Goal: Task Accomplishment & Management: Manage account settings

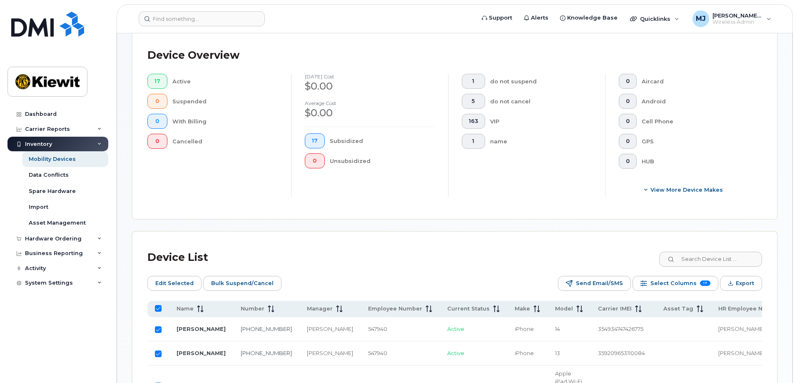
scroll to position [291, 0]
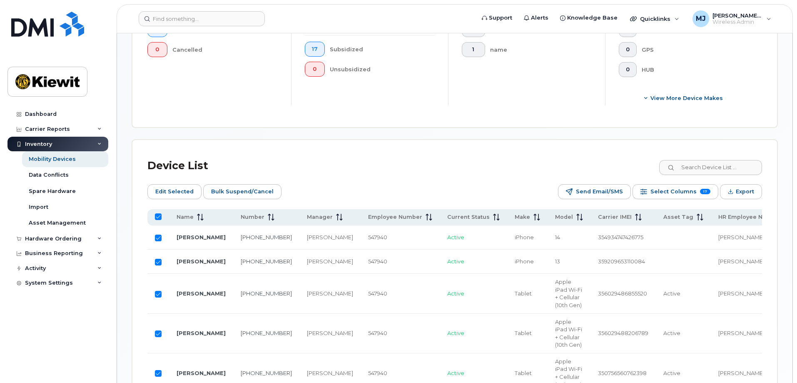
click at [157, 217] on input "All items selected" at bounding box center [158, 216] width 7 height 7
checkbox input "false"
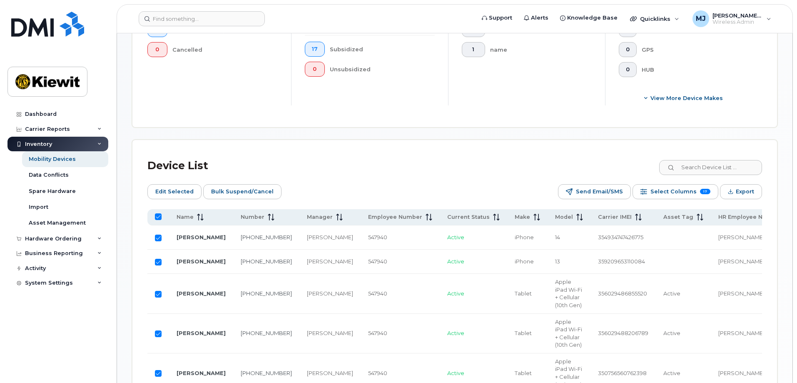
checkbox input "false"
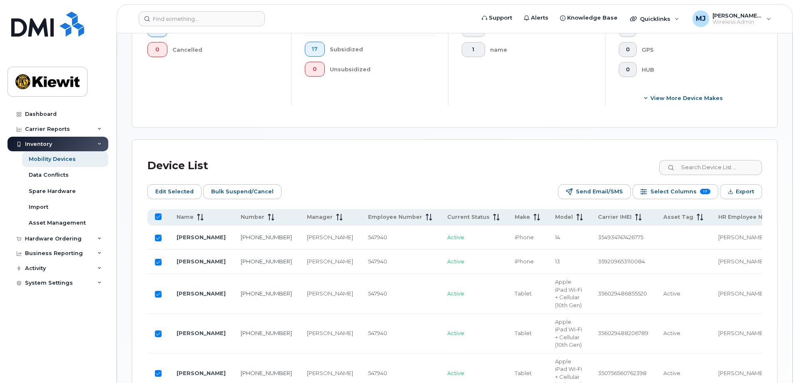
checkbox input "false"
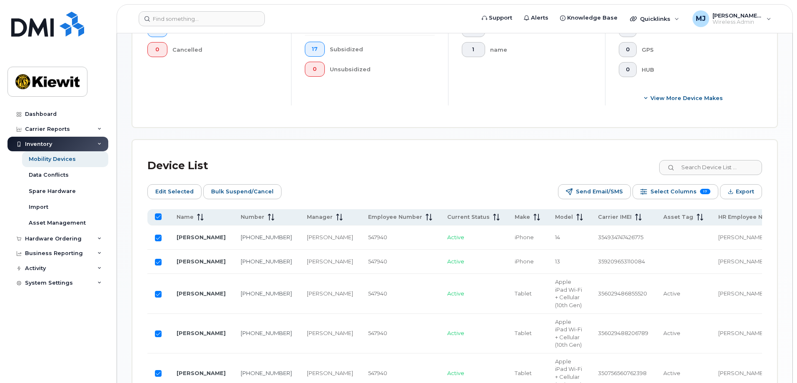
checkbox input "false"
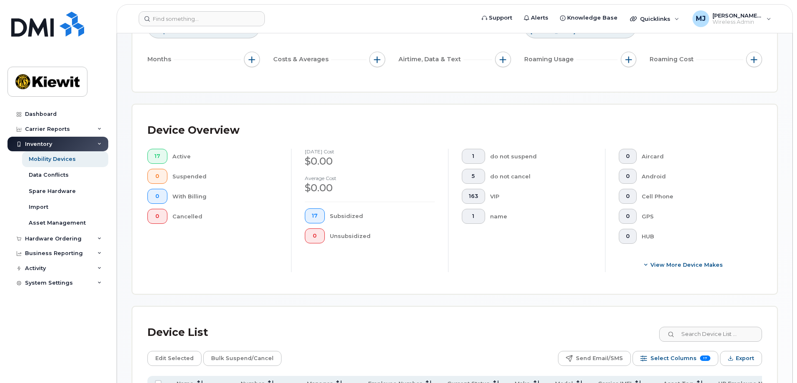
scroll to position [0, 0]
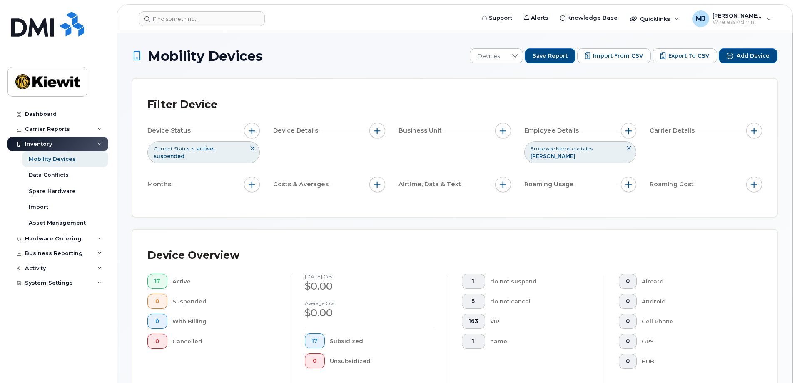
click at [629, 146] on button at bounding box center [629, 149] width 14 height 14
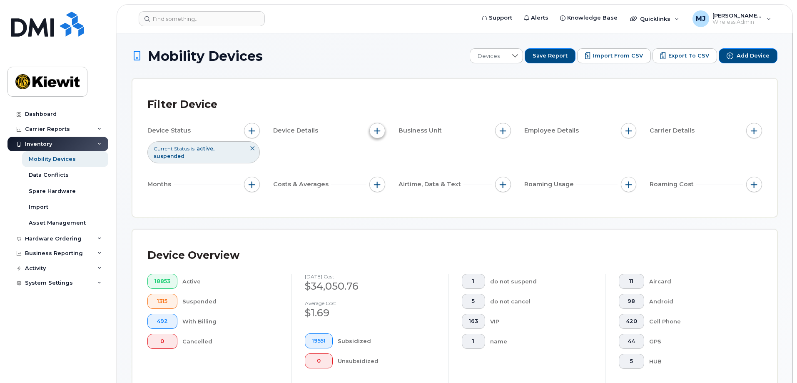
click at [376, 133] on span "button" at bounding box center [377, 130] width 7 height 7
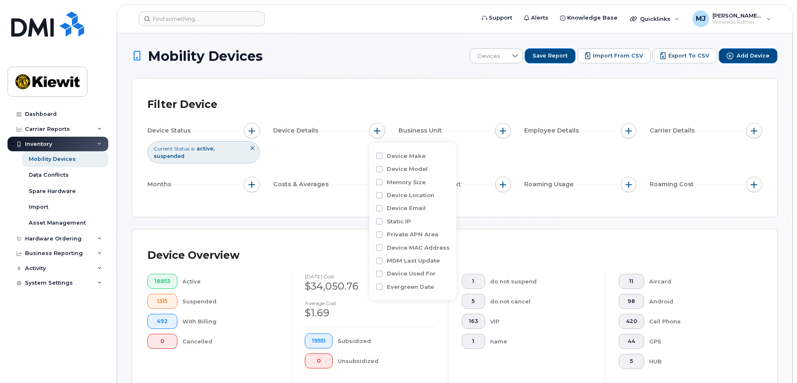
click at [491, 147] on div "Device Status Current Status is active suspended Device Details Business Unit E…" at bounding box center [454, 159] width 615 height 72
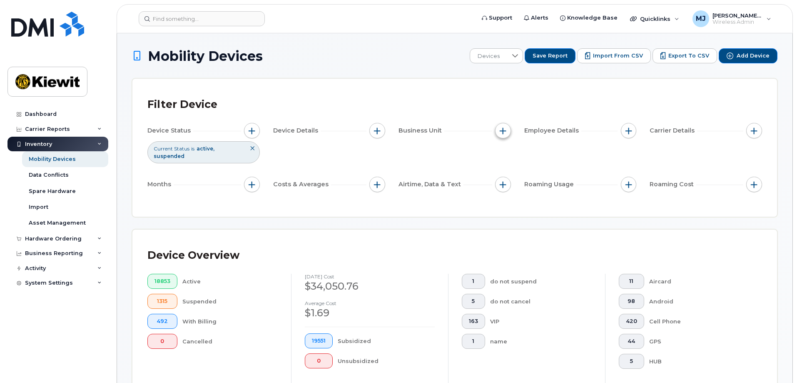
click at [504, 134] on button "button" at bounding box center [503, 131] width 16 height 16
click at [544, 194] on label "WBS Element" at bounding box center [533, 195] width 41 height 8
click at [508, 194] on input "WBS Element" at bounding box center [505, 195] width 7 height 7
checkbox input "true"
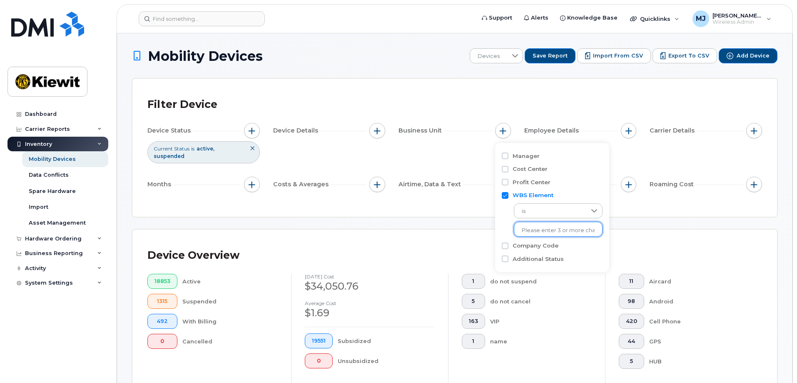
click at [538, 228] on input "text" at bounding box center [558, 230] width 73 height 7
type input "105927"
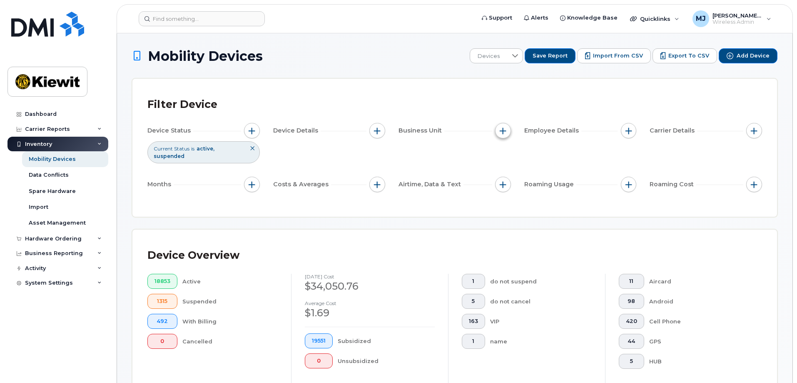
click at [509, 134] on button "button" at bounding box center [503, 131] width 16 height 16
click at [526, 192] on label "WBS Element" at bounding box center [533, 195] width 41 height 8
click at [508, 192] on input "WBS Element" at bounding box center [505, 195] width 7 height 7
checkbox input "true"
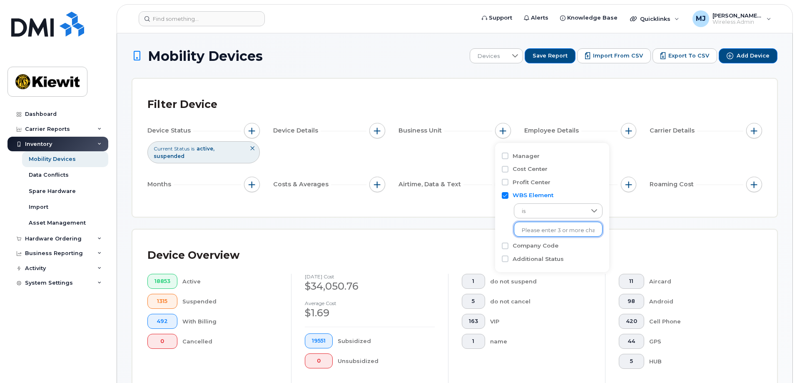
click at [537, 225] on li at bounding box center [558, 230] width 73 height 12
click at [538, 230] on input "text" at bounding box center [558, 230] width 73 height 7
type input "105927"
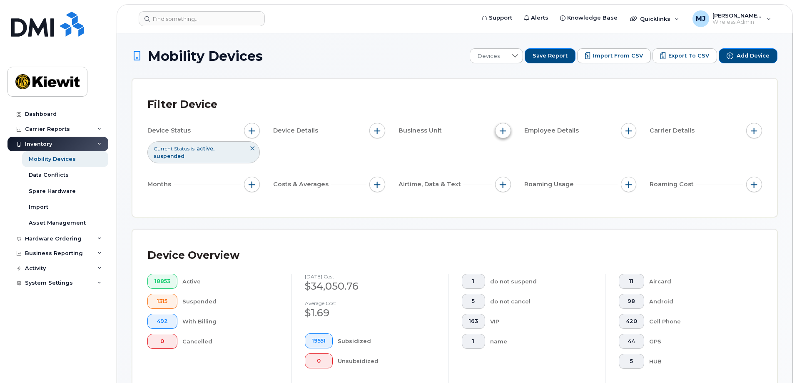
click at [501, 134] on button "button" at bounding box center [503, 131] width 16 height 16
click at [517, 198] on label "WBS Element" at bounding box center [533, 195] width 41 height 8
click at [508, 198] on input "WBS Element" at bounding box center [505, 195] width 7 height 7
checkbox input "true"
click at [526, 226] on li at bounding box center [558, 230] width 73 height 12
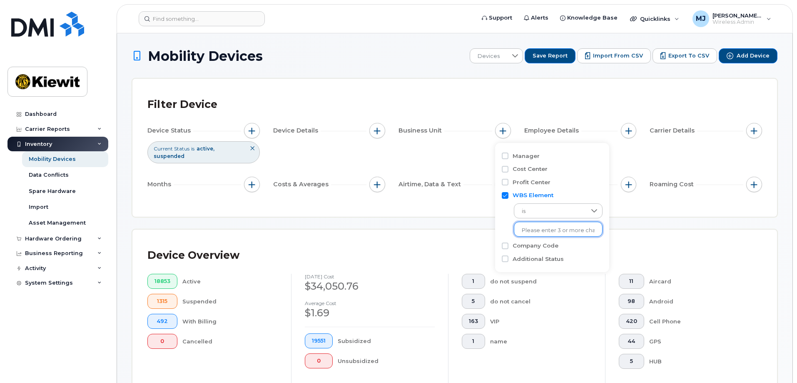
click at [533, 235] on li at bounding box center [558, 230] width 73 height 12
click at [524, 234] on input "text" at bounding box center [558, 230] width 73 height 7
paste input "105927.1700"
type input "105927.1700"
click at [536, 254] on li "1037 - 105927.1700 - Kiewit Power Constructors" at bounding box center [597, 247] width 166 height 15
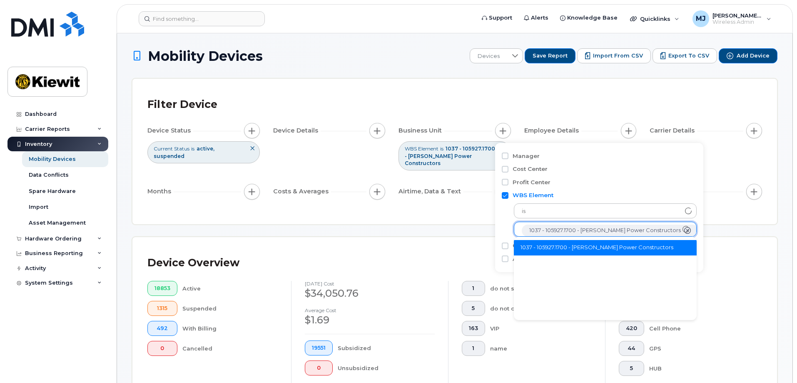
scroll to position [17, 0]
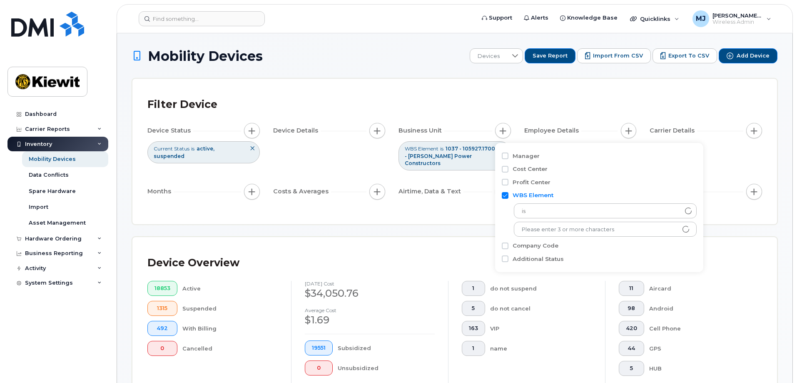
click at [406, 237] on div "Device Overview 18853 Active 1315 Suspended 492 With Billing 0 Cancelled Septem…" at bounding box center [454, 331] width 645 height 189
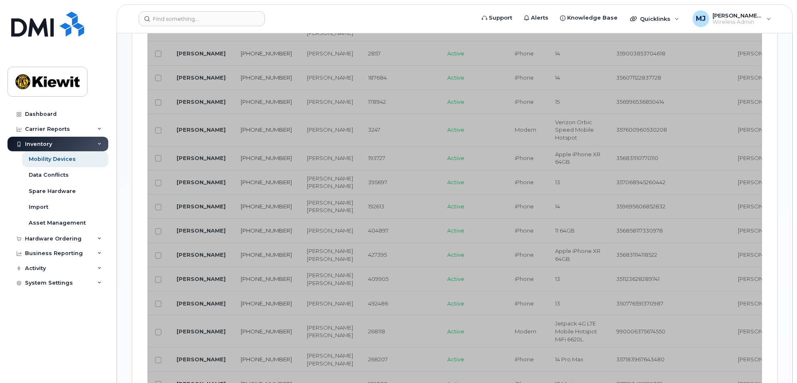
scroll to position [458, 0]
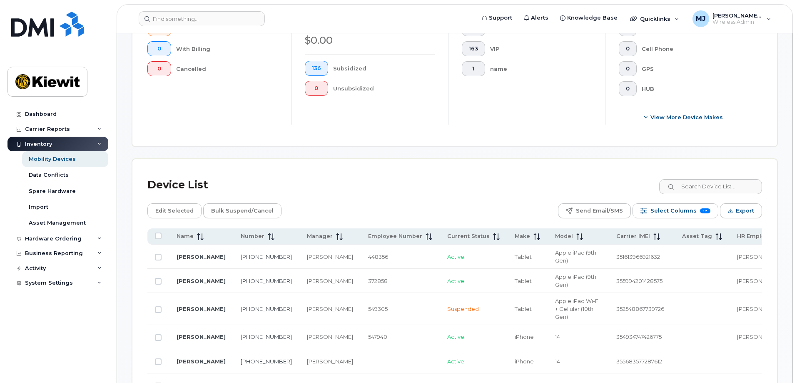
scroll to position [238, 0]
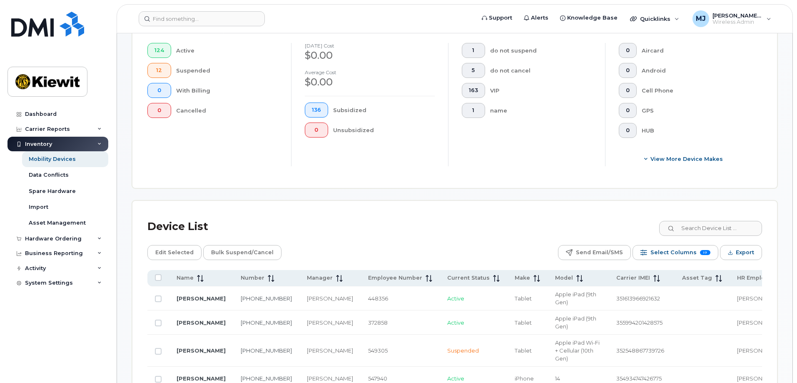
drag, startPoint x: 157, startPoint y: 270, endPoint x: 176, endPoint y: 255, distance: 24.3
click at [157, 274] on input "All items unselected" at bounding box center [158, 277] width 7 height 7
checkbox input "true"
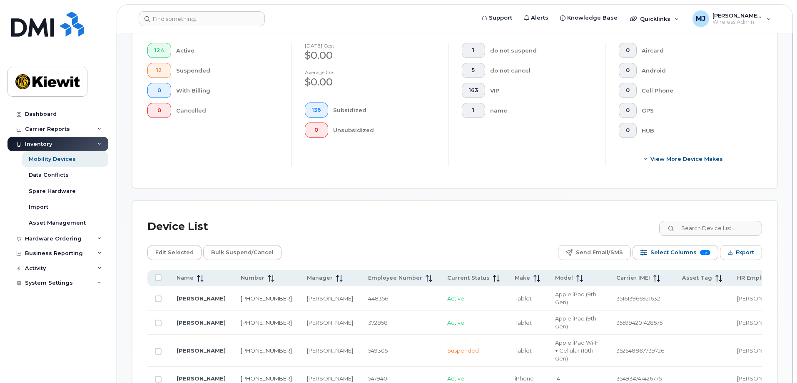
checkbox input "true"
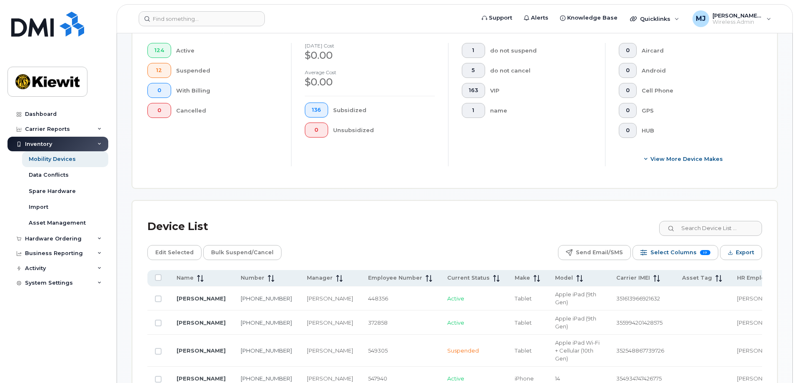
checkbox input "true"
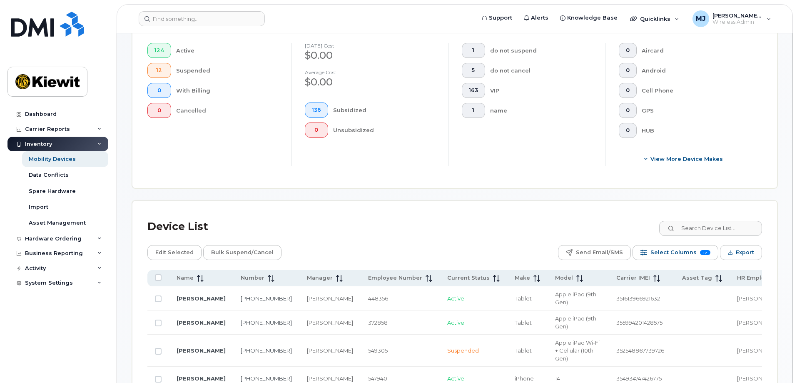
checkbox input "true"
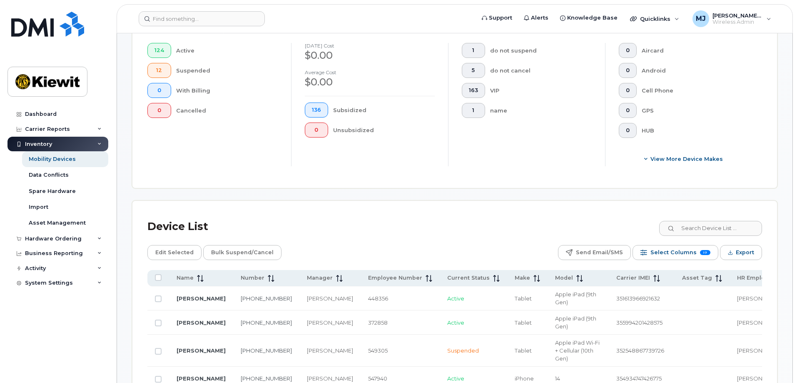
checkbox input "true"
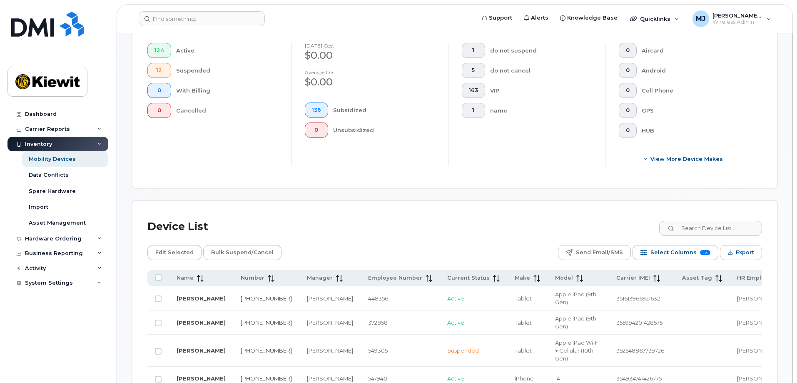
checkbox input "true"
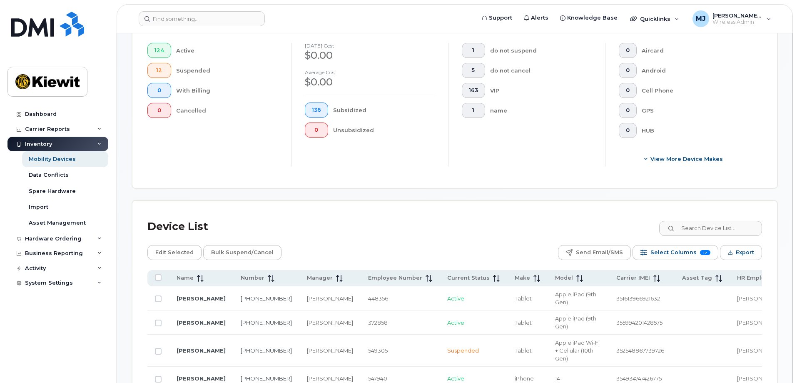
checkbox input "true"
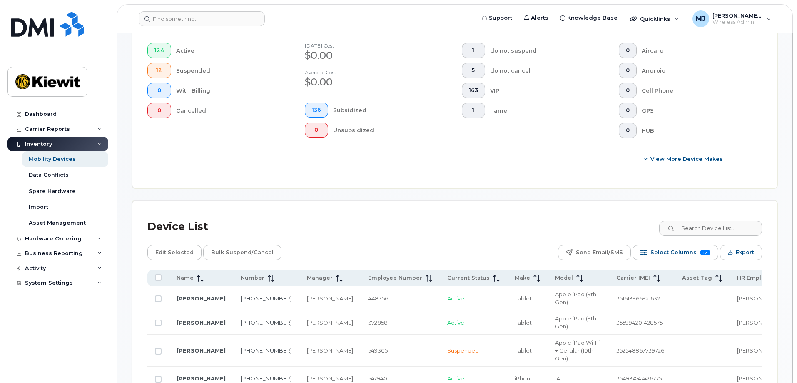
checkbox input "true"
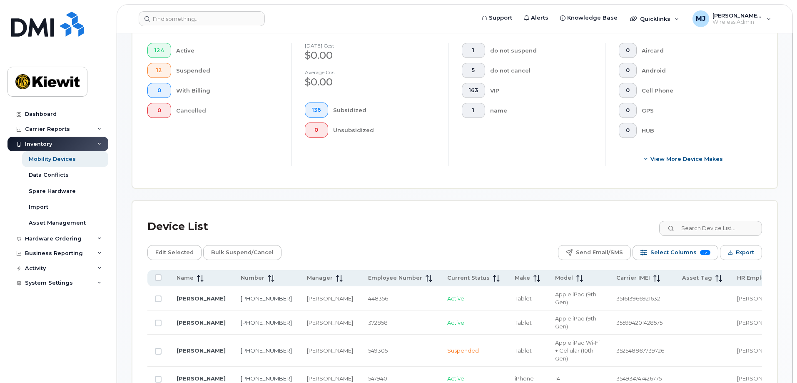
checkbox input "true"
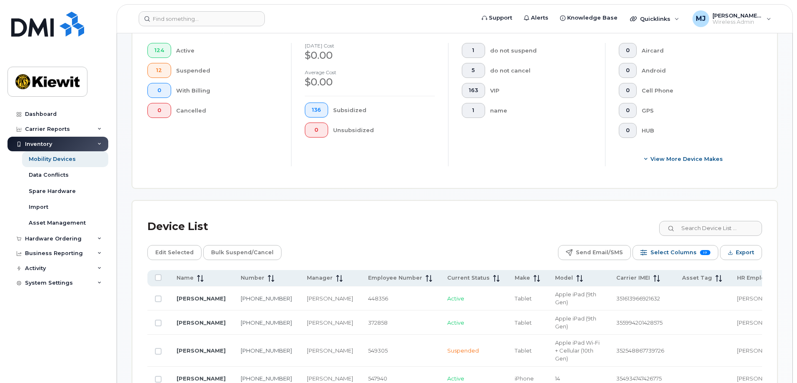
checkbox input "true"
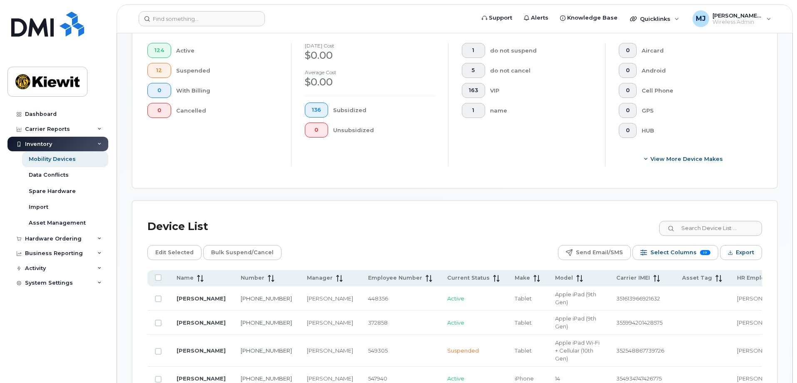
checkbox input "true"
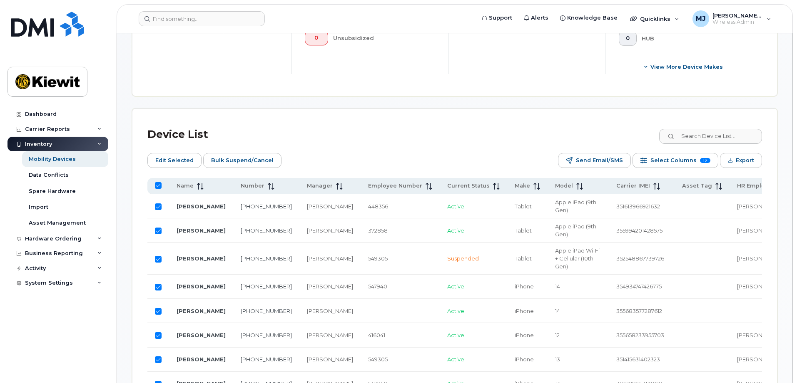
scroll to position [321, 0]
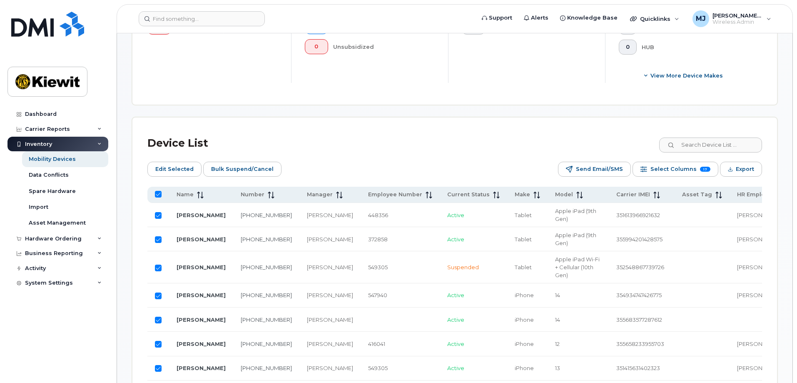
click at [157, 192] on th at bounding box center [158, 195] width 22 height 16
click at [158, 191] on input "All items selected" at bounding box center [158, 194] width 7 height 7
checkbox input "false"
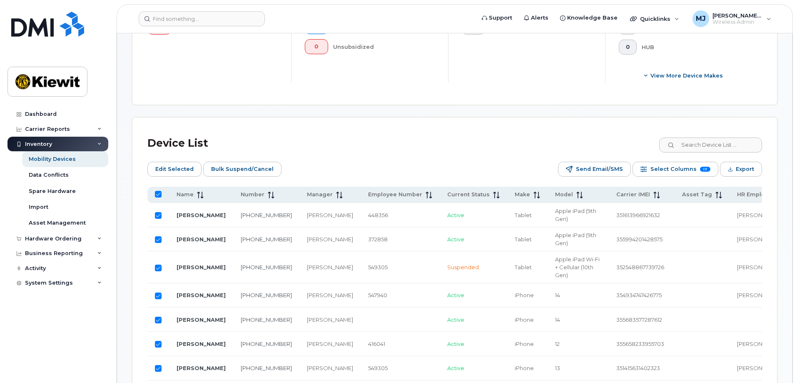
checkbox input "false"
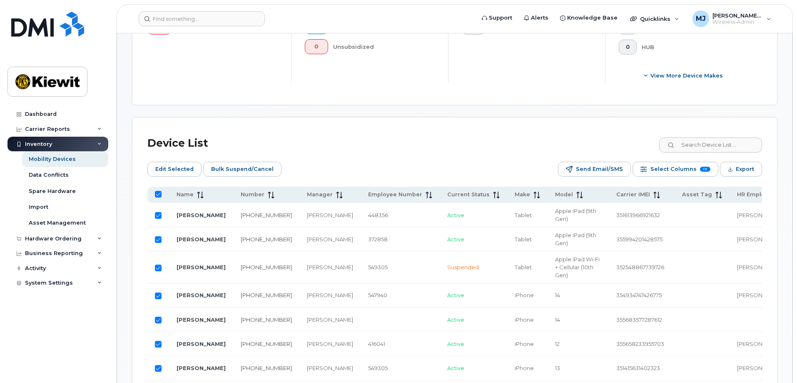
checkbox input "false"
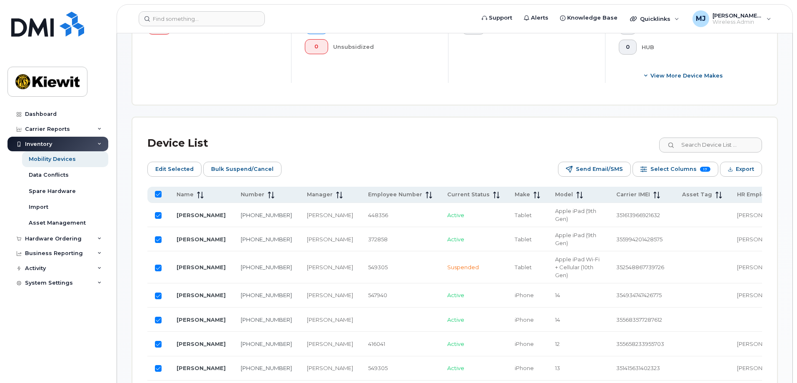
checkbox input "false"
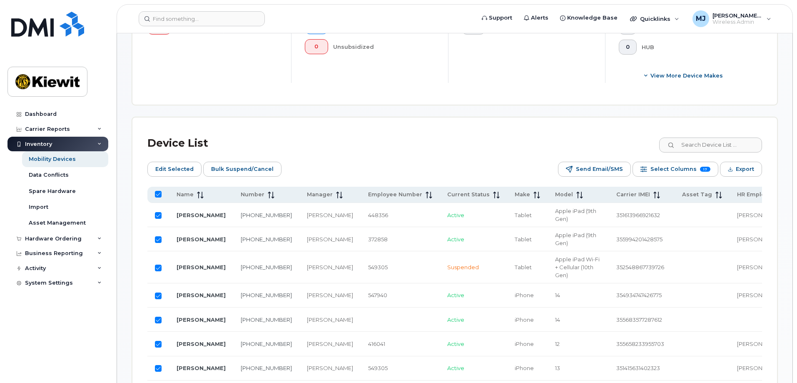
checkbox input "false"
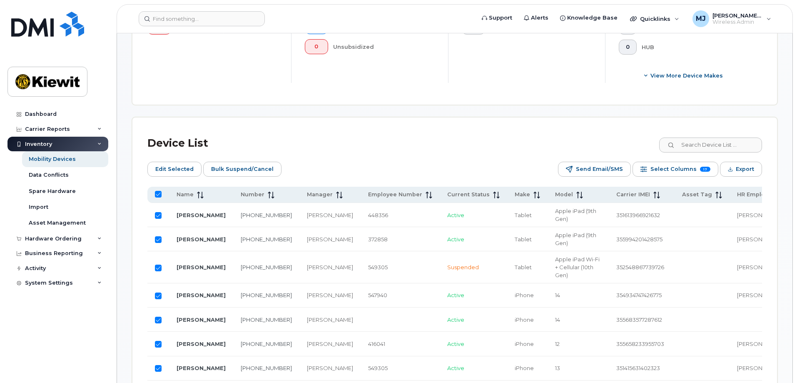
checkbox input "false"
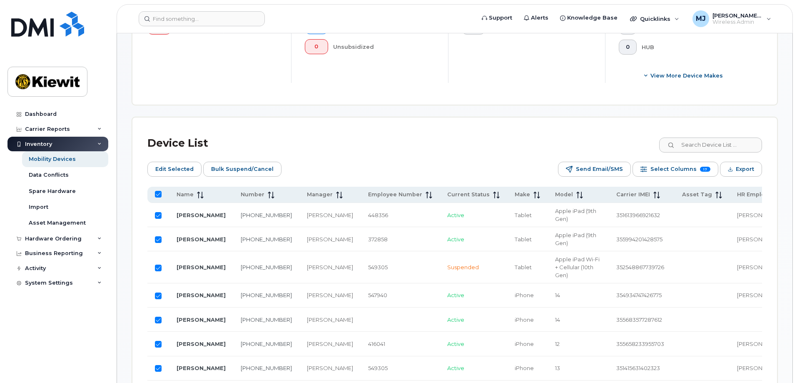
checkbox input "false"
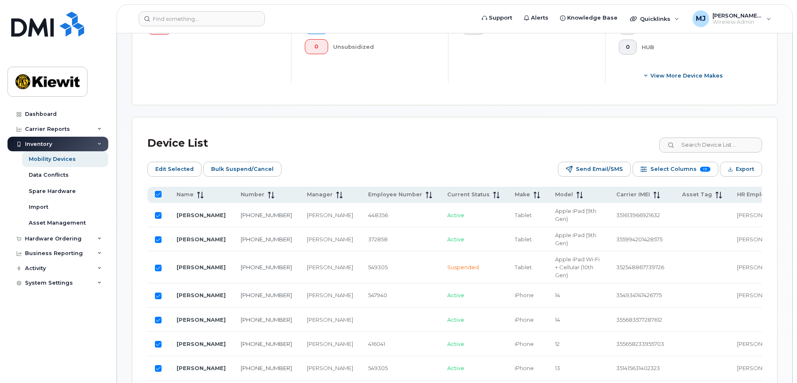
checkbox input "false"
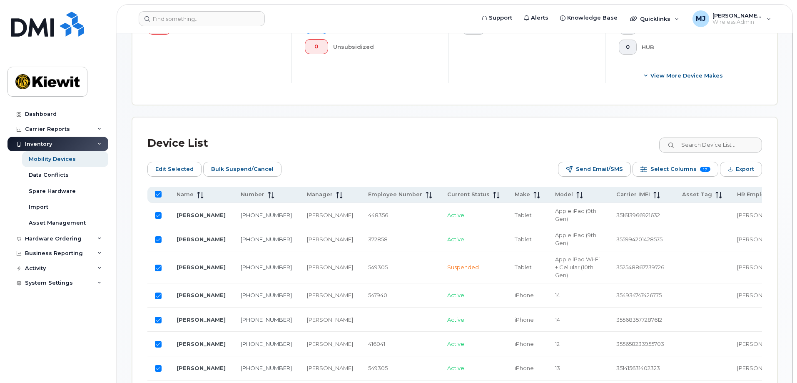
checkbox input "false"
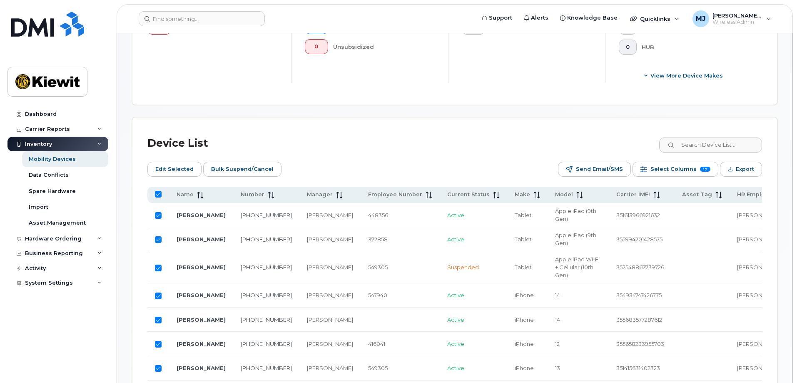
checkbox input "false"
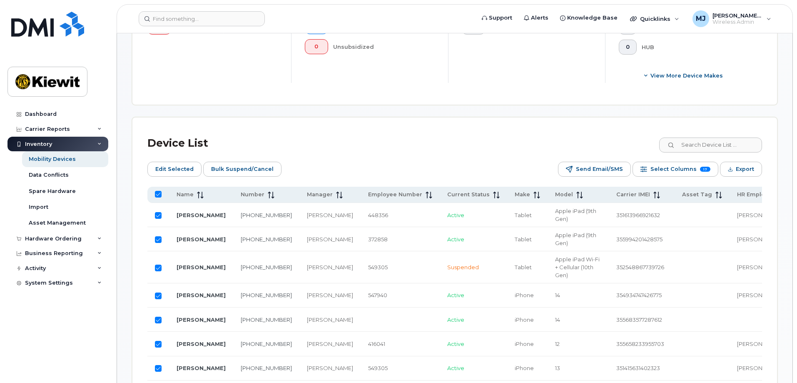
checkbox input "false"
click at [154, 209] on td at bounding box center [158, 215] width 22 height 24
click at [157, 212] on input "Row Unselected" at bounding box center [158, 215] width 7 height 7
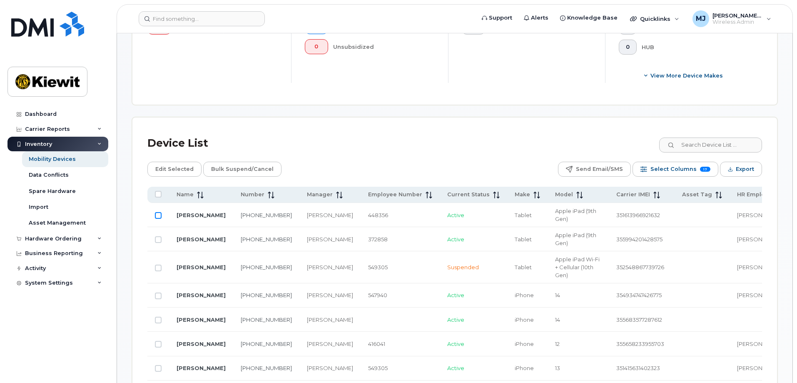
checkbox input "true"
click at [156, 240] on td at bounding box center [158, 239] width 22 height 24
click at [158, 236] on input "Row Unselected" at bounding box center [158, 239] width 7 height 7
checkbox input "true"
click at [155, 271] on input "Row Unselected" at bounding box center [158, 267] width 7 height 7
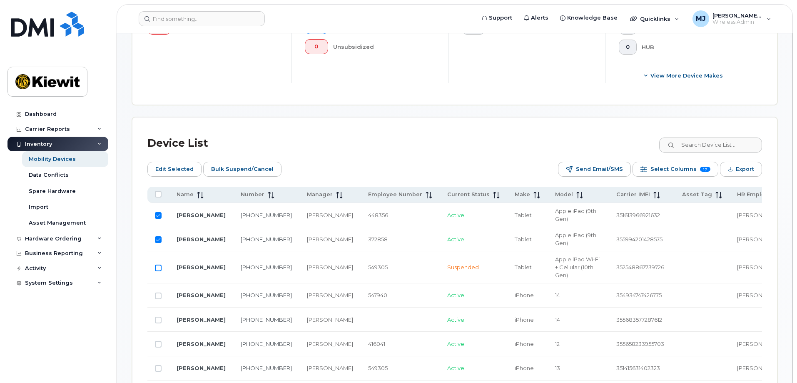
checkbox input "true"
click at [177, 163] on span "Edit Selected" at bounding box center [174, 169] width 38 height 12
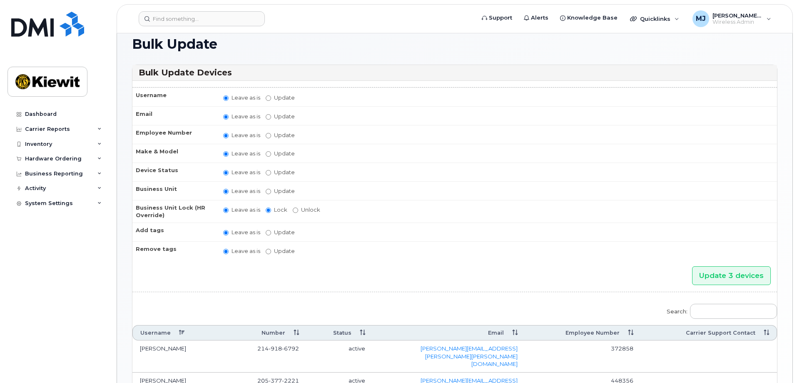
scroll to position [54, 0]
click at [285, 231] on label "Update" at bounding box center [280, 233] width 29 height 8
click at [271, 231] on input "Update" at bounding box center [268, 233] width 5 height 5
radio input "true"
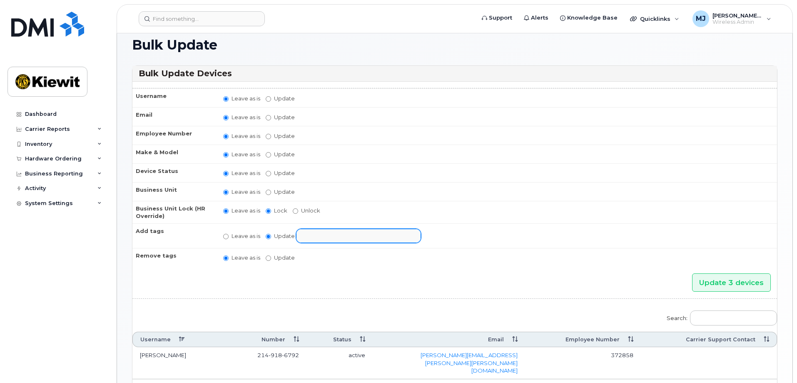
click at [324, 236] on input "text" at bounding box center [365, 235] width 129 height 12
click at [241, 236] on label "Leave as is" at bounding box center [241, 236] width 37 height 8
click at [229, 236] on input "Leave as is" at bounding box center [225, 236] width 5 height 5
radio input "true"
radio input "false"
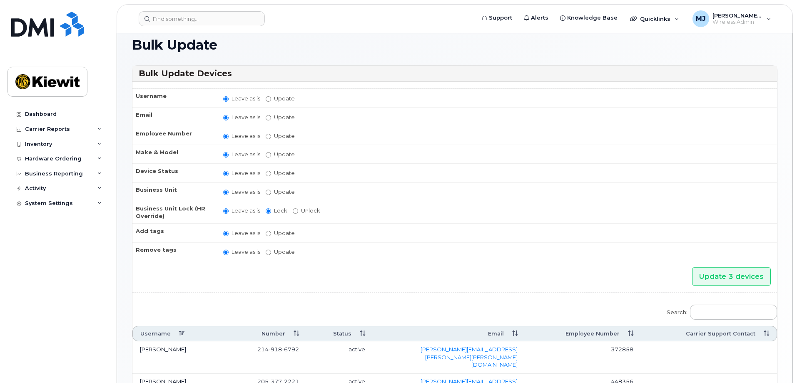
click at [274, 192] on label "Update" at bounding box center [280, 192] width 29 height 8
click at [271, 192] on input "Update" at bounding box center [268, 191] width 5 height 5
radio input "true"
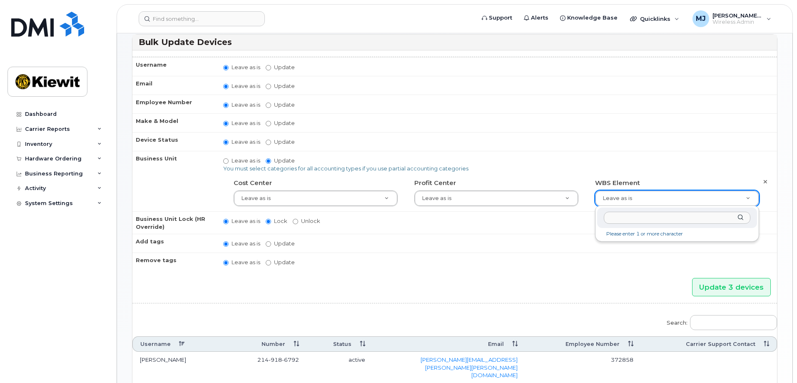
scroll to position [0, 0]
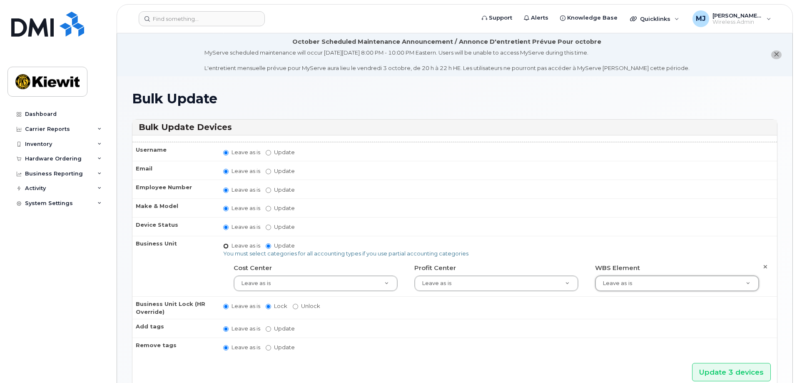
click at [225, 244] on input "Leave as is" at bounding box center [225, 245] width 5 height 5
radio input "true"
radio input "false"
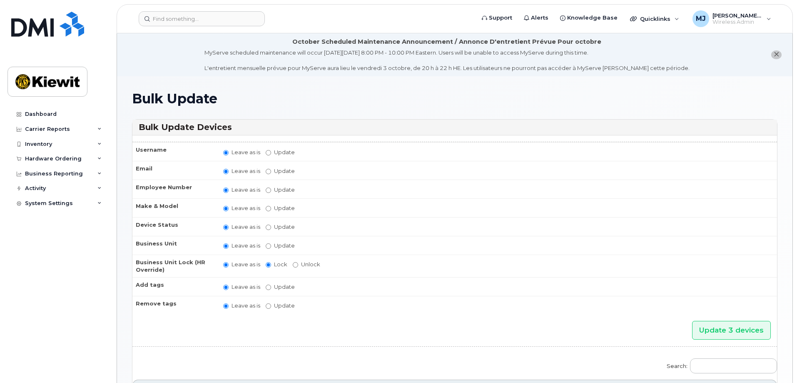
click at [777, 55] on icon "close notification" at bounding box center [776, 54] width 5 height 5
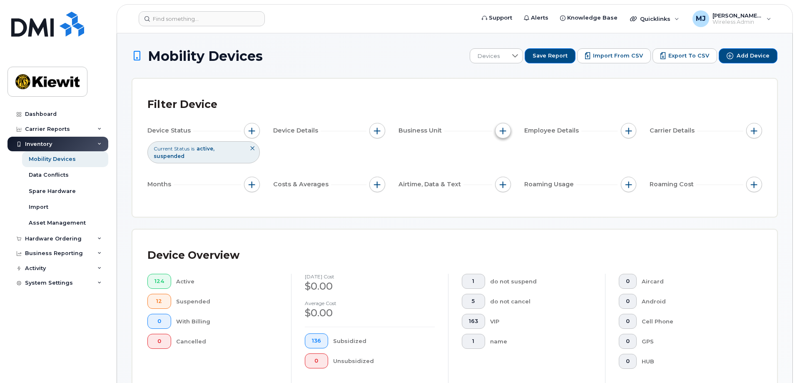
click at [505, 133] on span "button" at bounding box center [503, 130] width 7 height 7
click at [523, 168] on label "Cost Center" at bounding box center [530, 169] width 35 height 8
click at [508, 168] on input "Cost Center" at bounding box center [505, 169] width 7 height 7
checkbox input "true"
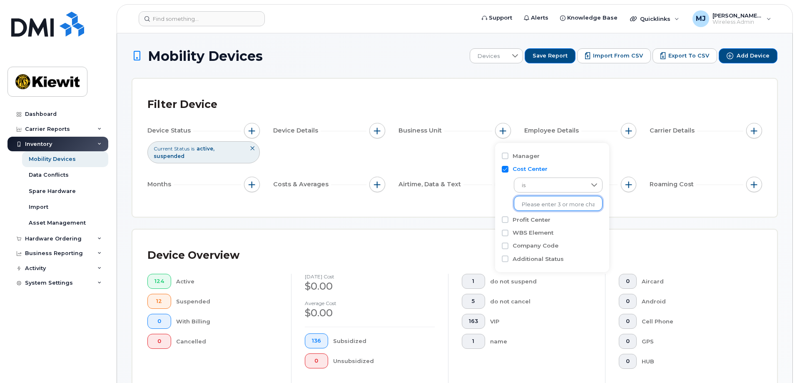
click at [545, 209] on li at bounding box center [558, 204] width 73 height 12
click at [544, 204] on input "text" at bounding box center [558, 204] width 73 height 7
type input "105927"
click at [548, 218] on li "1037 - 105927 - Kiewit Power Constructors Co." at bounding box center [596, 221] width 164 height 15
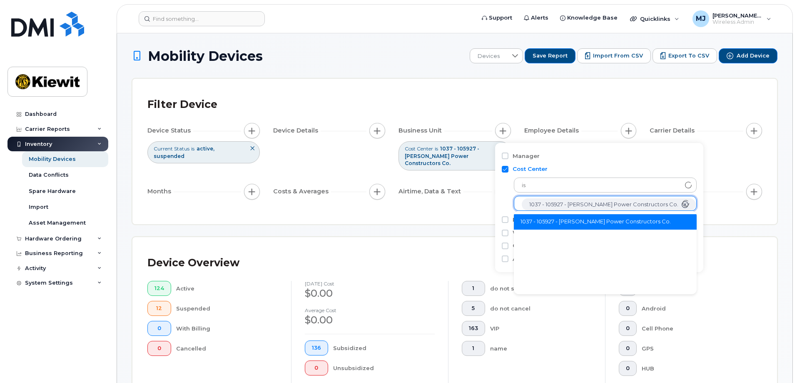
scroll to position [17, 0]
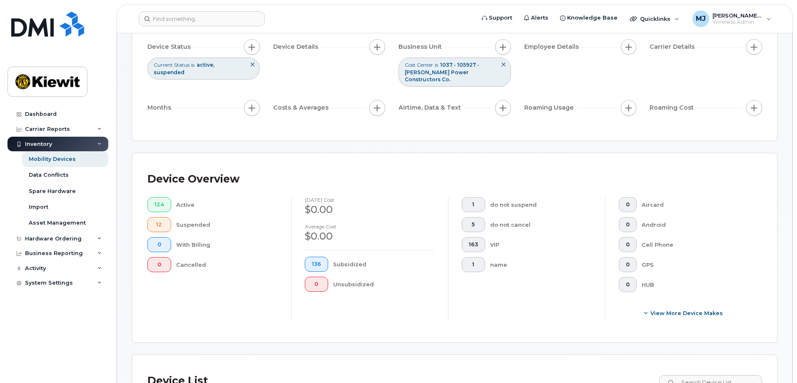
scroll to position [0, 0]
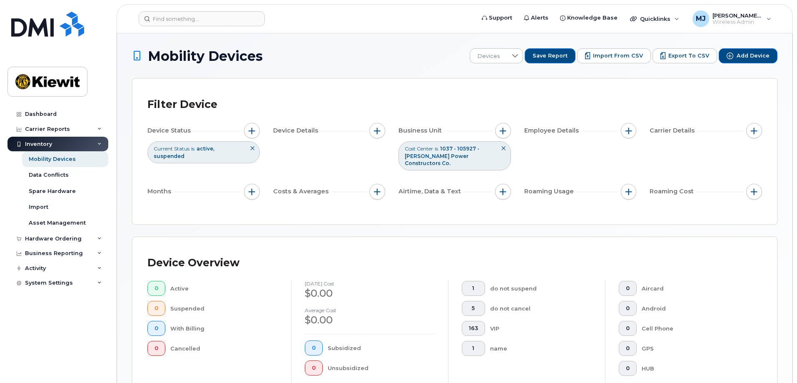
click at [500, 149] on button at bounding box center [503, 149] width 14 height 14
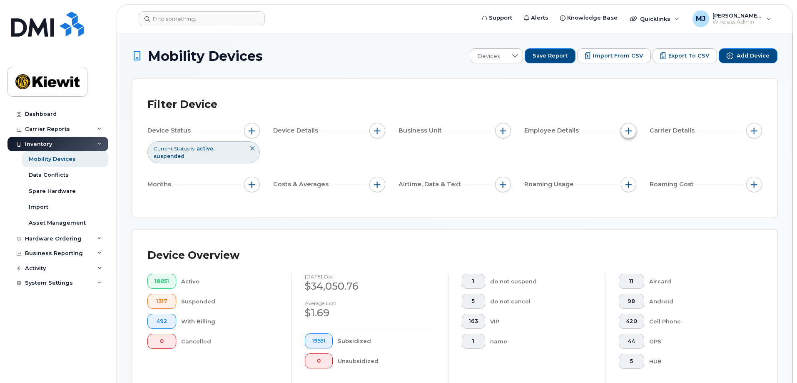
click at [628, 127] on span "button" at bounding box center [628, 130] width 7 height 7
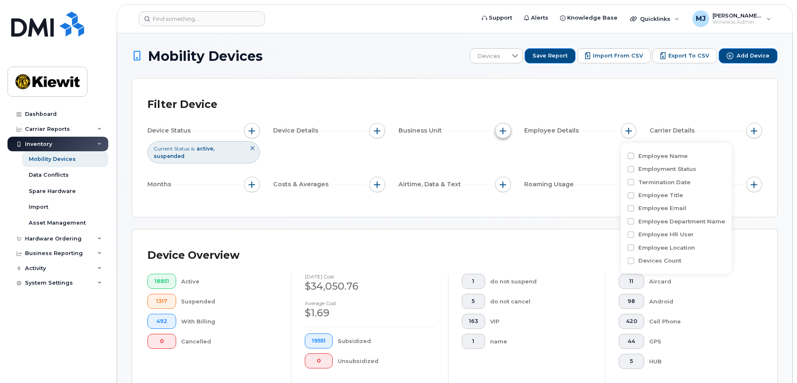
click at [498, 129] on button "button" at bounding box center [503, 131] width 16 height 16
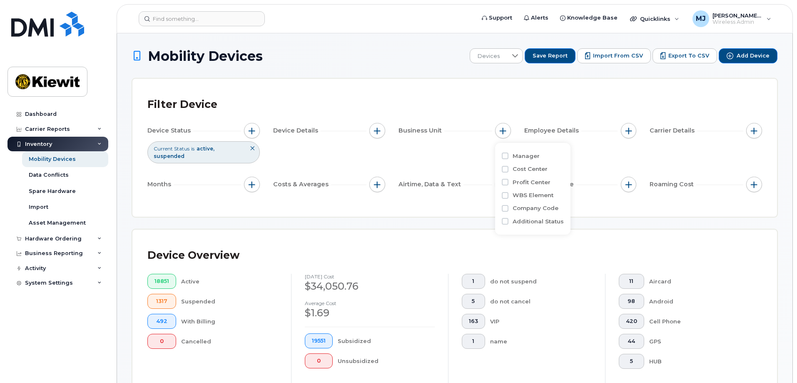
click at [541, 196] on label "WBS Element" at bounding box center [533, 195] width 41 height 8
click at [508, 196] on input "WBS Element" at bounding box center [505, 195] width 7 height 7
checkbox input "true"
click at [554, 233] on input "text" at bounding box center [558, 230] width 73 height 7
type input "105927."
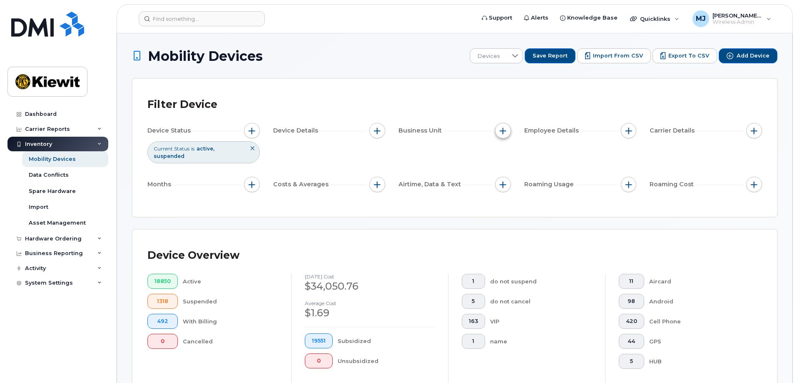
click at [498, 133] on button "button" at bounding box center [503, 131] width 16 height 16
click at [543, 193] on label "WBS Element" at bounding box center [533, 195] width 41 height 8
click at [508, 193] on input "WBS Element" at bounding box center [505, 195] width 7 height 7
checkbox input "true"
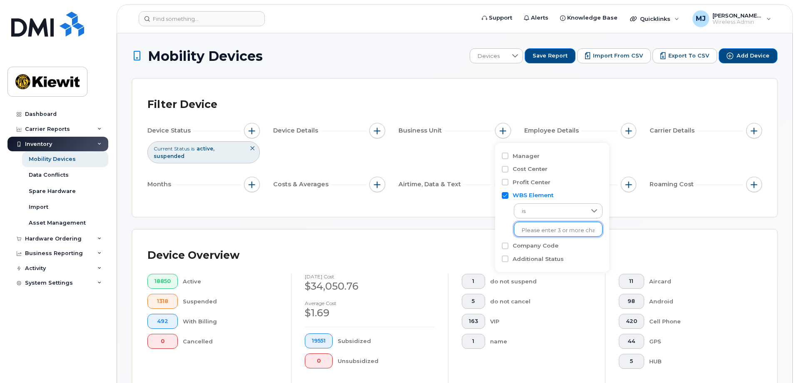
click at [546, 227] on input "text" at bounding box center [558, 230] width 73 height 7
type input "105927.1700"
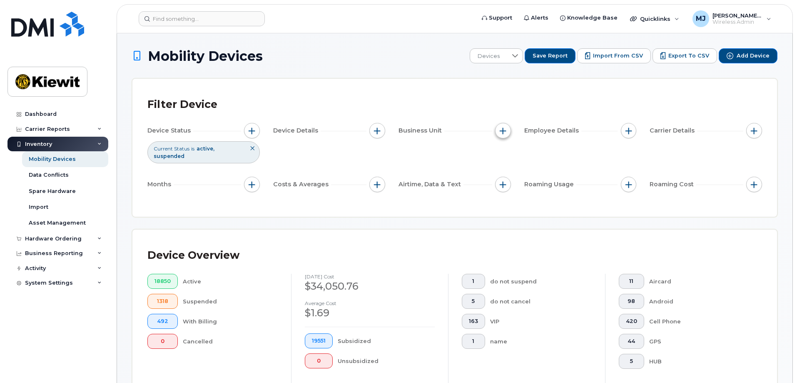
click at [505, 127] on span "button" at bounding box center [503, 130] width 7 height 7
click at [537, 196] on label "WBS Element" at bounding box center [533, 195] width 41 height 8
click at [508, 196] on input "WBS Element" at bounding box center [505, 195] width 7 height 7
checkbox input "true"
click at [542, 234] on input "text" at bounding box center [558, 230] width 73 height 7
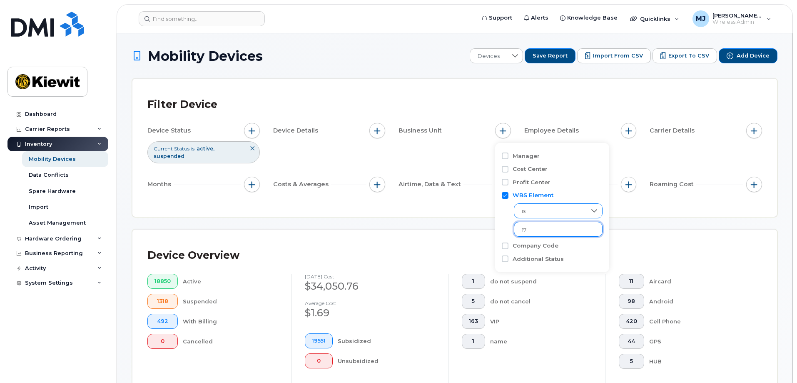
type input "1"
type input "1059"
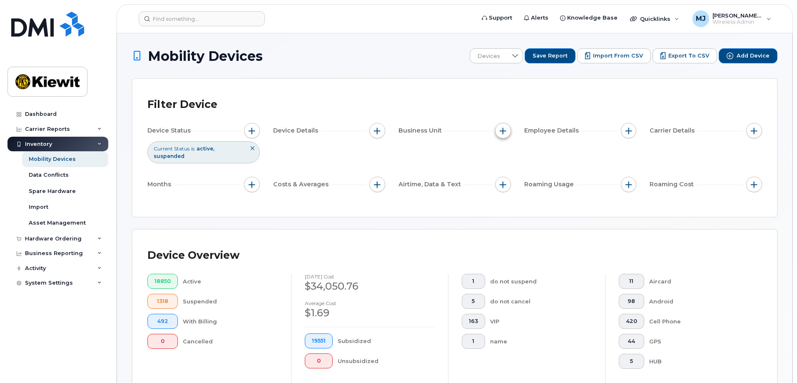
click at [508, 129] on button "button" at bounding box center [503, 131] width 16 height 16
click at [532, 194] on label "WBS Element" at bounding box center [533, 195] width 41 height 8
click at [508, 194] on input "WBS Element" at bounding box center [505, 195] width 7 height 7
checkbox input "true"
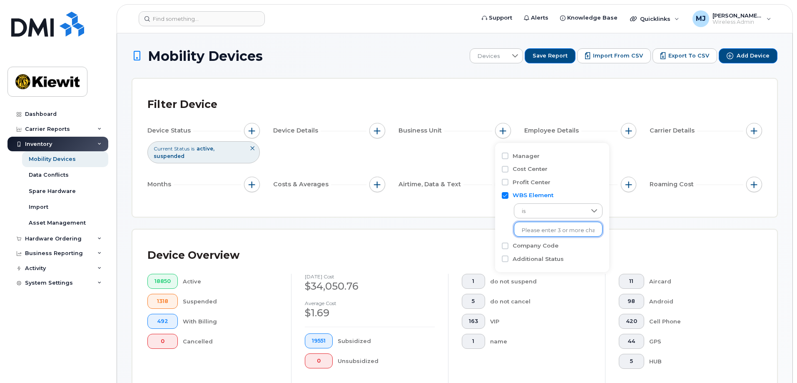
click at [536, 228] on input "text" at bounding box center [558, 230] width 73 height 7
click at [531, 230] on input "104927.1700" at bounding box center [558, 230] width 73 height 7
type input "105927.1700"
click at [559, 250] on li "1037 - 105927.1700 - [PERSON_NAME] Power Constructors" at bounding box center [597, 247] width 166 height 15
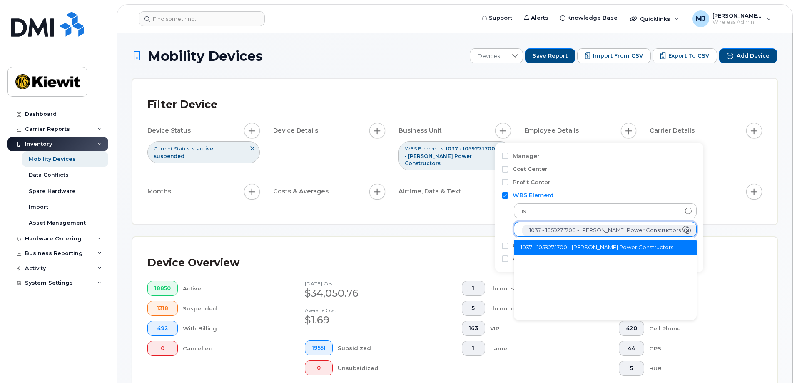
scroll to position [17, 0]
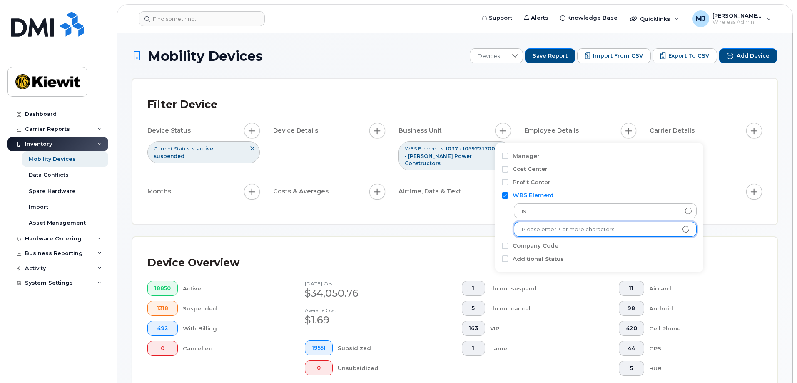
click at [422, 202] on div "Filter Device Device Status Current Status is active suspended Device Details B…" at bounding box center [454, 151] width 645 height 145
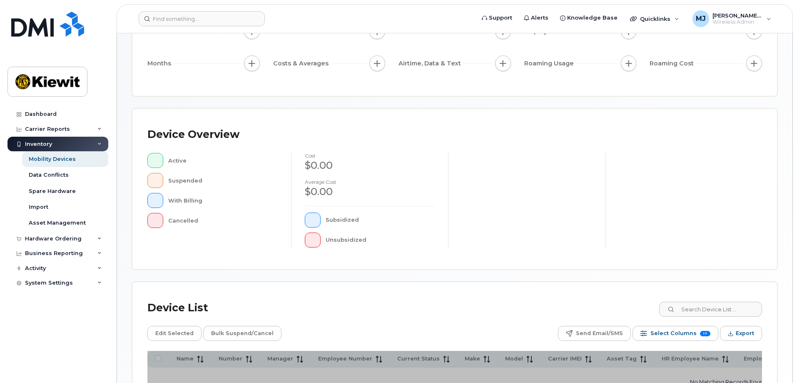
scroll to position [67, 0]
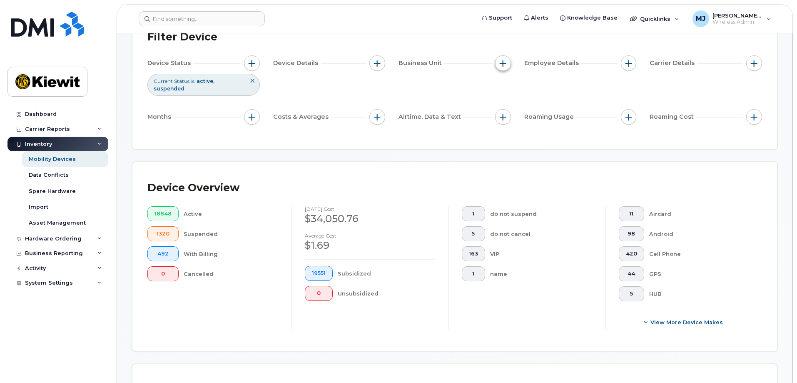
click at [505, 60] on span "button" at bounding box center [503, 63] width 7 height 7
click at [530, 127] on label "WBS Element" at bounding box center [533, 128] width 41 height 8
click at [508, 127] on input "WBS Element" at bounding box center [505, 127] width 7 height 7
checkbox input "true"
click at [538, 164] on input "text" at bounding box center [558, 162] width 73 height 7
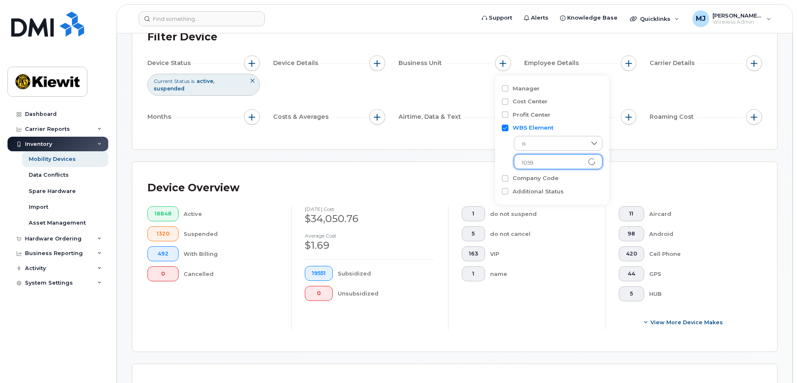
type input "10592"
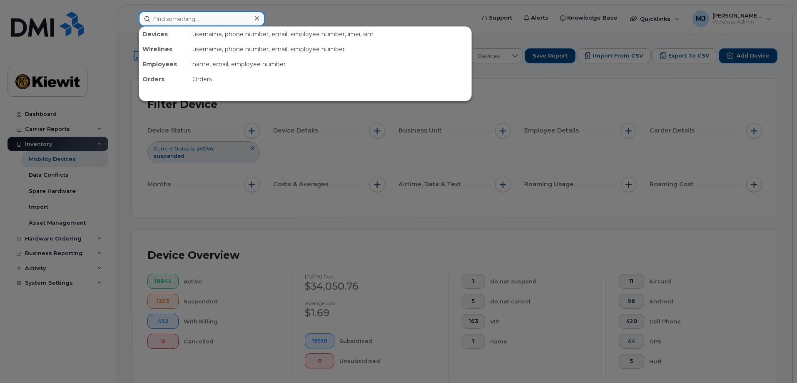
click at [192, 22] on input at bounding box center [202, 18] width 126 height 15
click at [479, 191] on div at bounding box center [398, 191] width 797 height 383
click at [479, 191] on div "Filter Device Device Status Current Status is active suspended Device Details B…" at bounding box center [454, 148] width 615 height 108
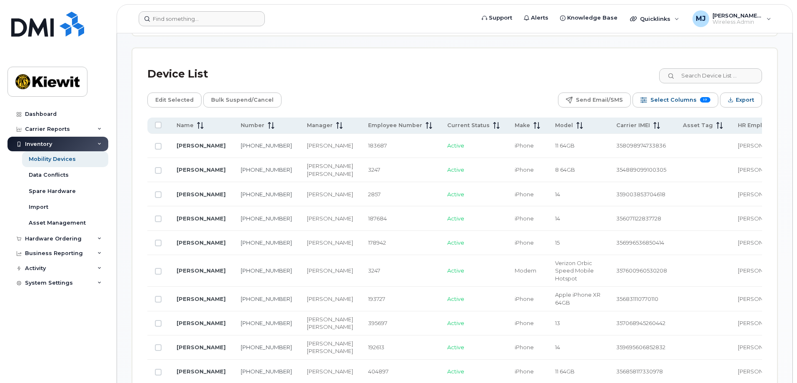
scroll to position [375, 0]
